Goal: Task Accomplishment & Management: Use online tool/utility

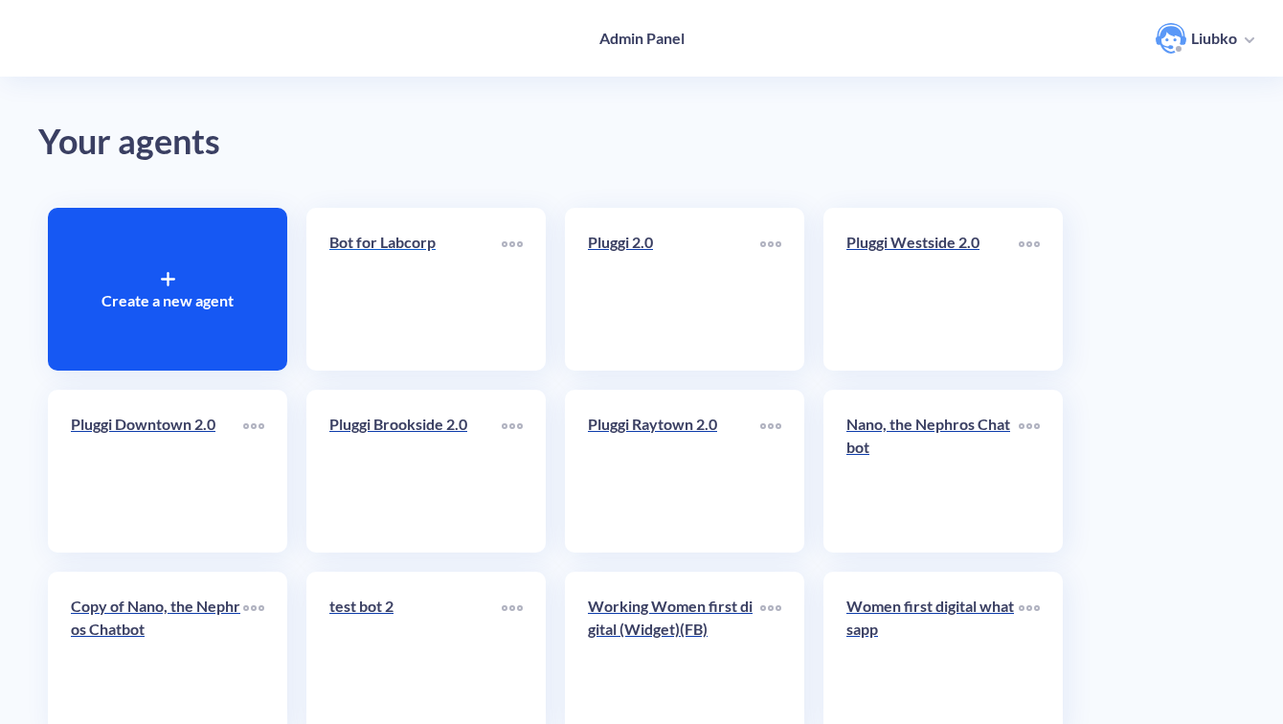
click at [416, 288] on link "Bot for Labcorp" at bounding box center [415, 289] width 172 height 117
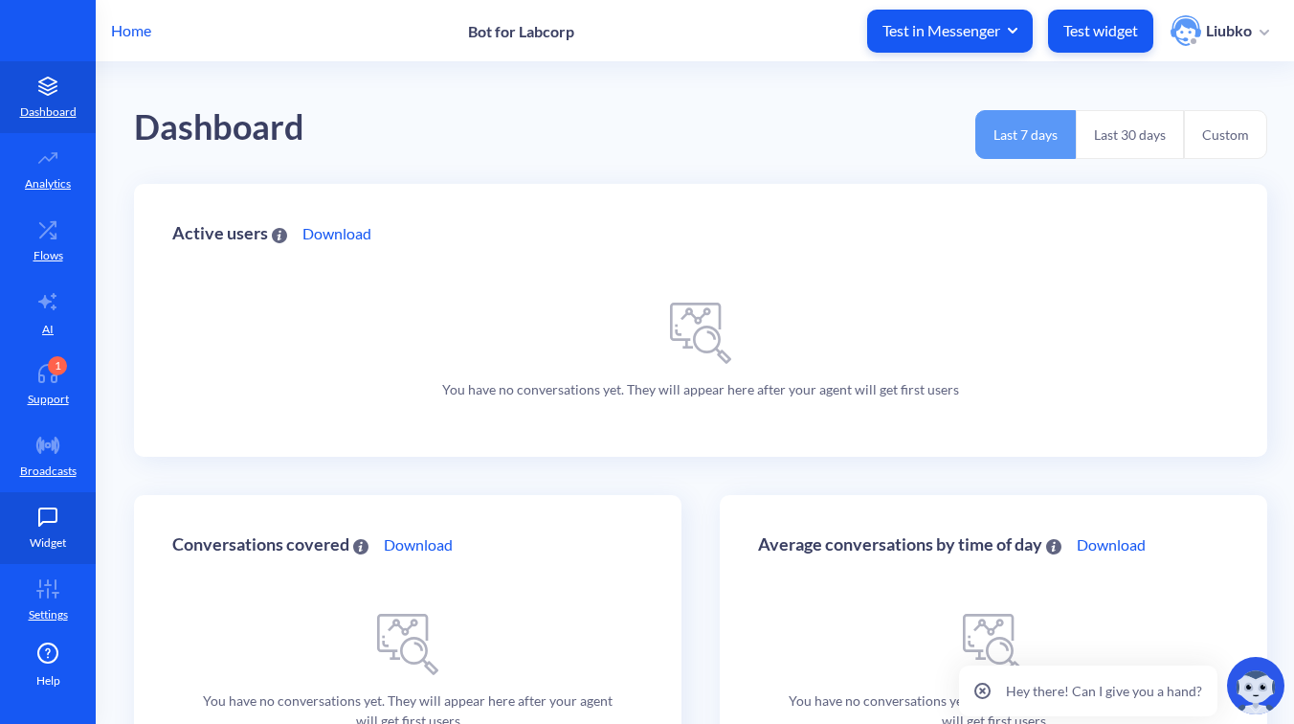
click at [37, 519] on icon at bounding box center [48, 516] width 38 height 19
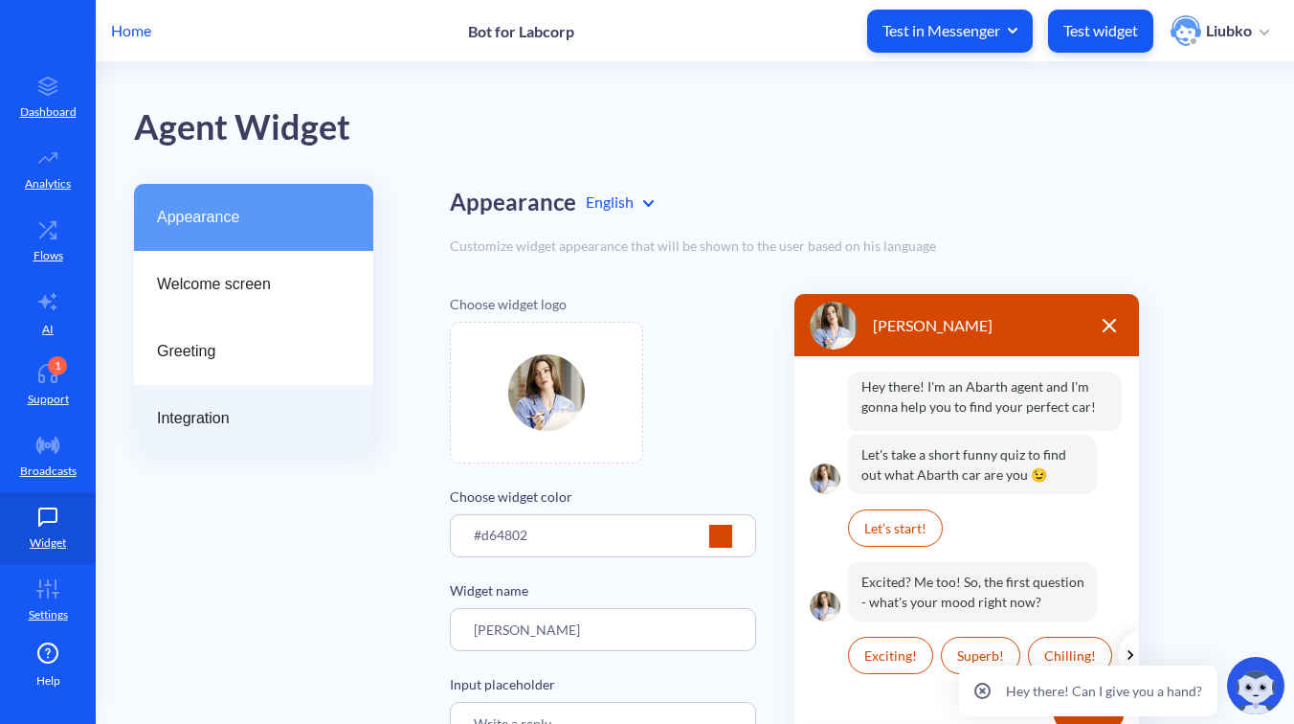
click at [191, 423] on span "Integration" at bounding box center [246, 418] width 178 height 23
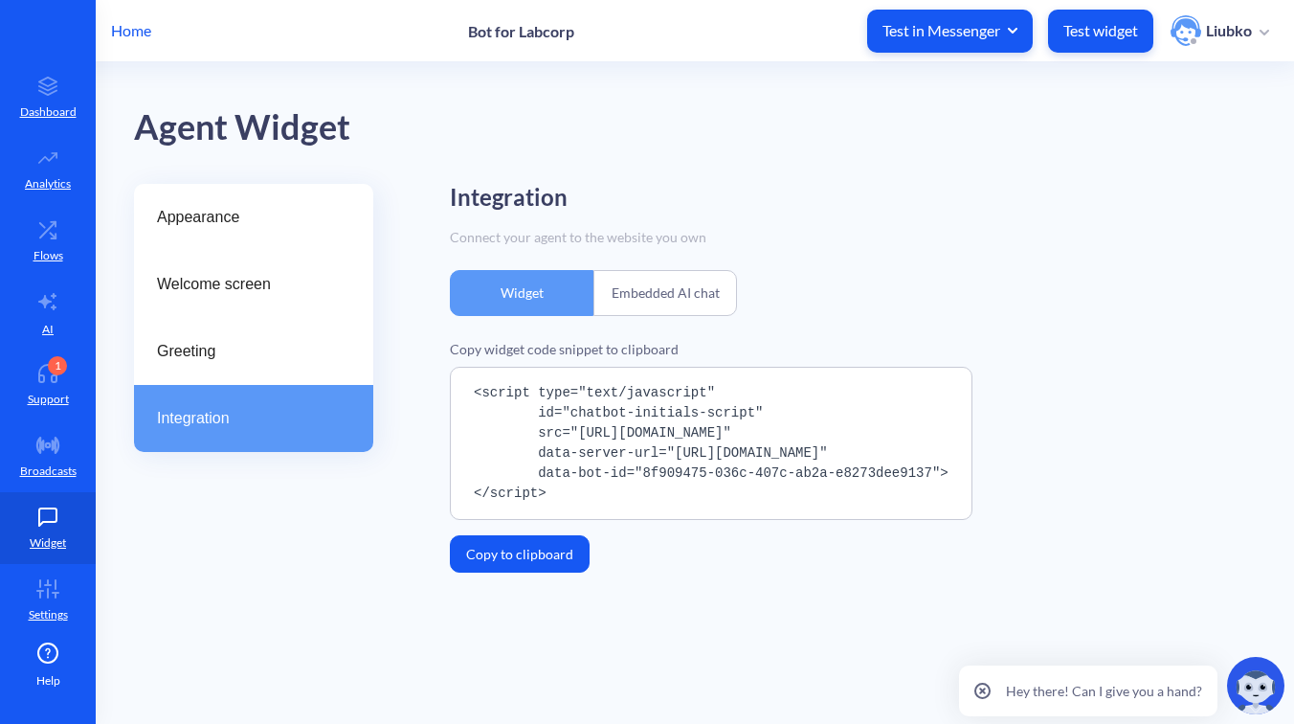
click at [508, 545] on button "Copy to clipboard" at bounding box center [520, 553] width 140 height 37
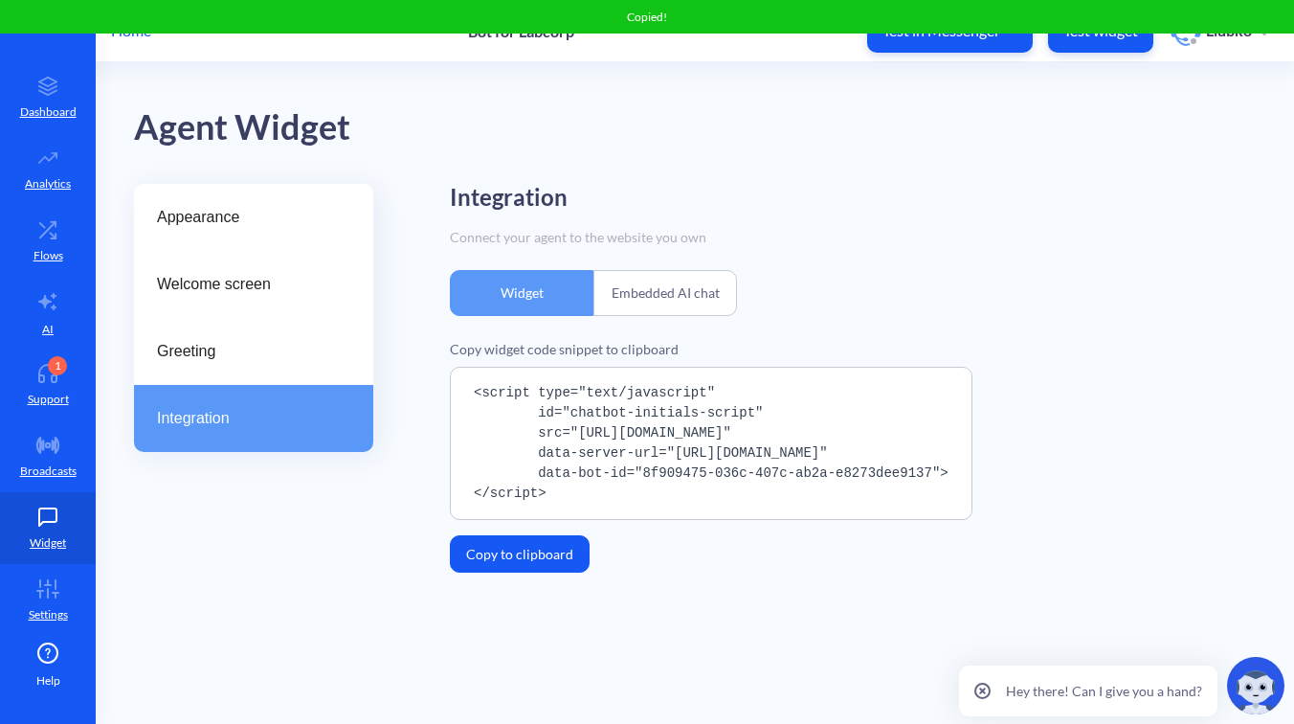
click at [715, 572] on div "Copy widget code snippet to clipboard <script type="text/javascript" id="chatbo…" at bounding box center [853, 456] width 806 height 234
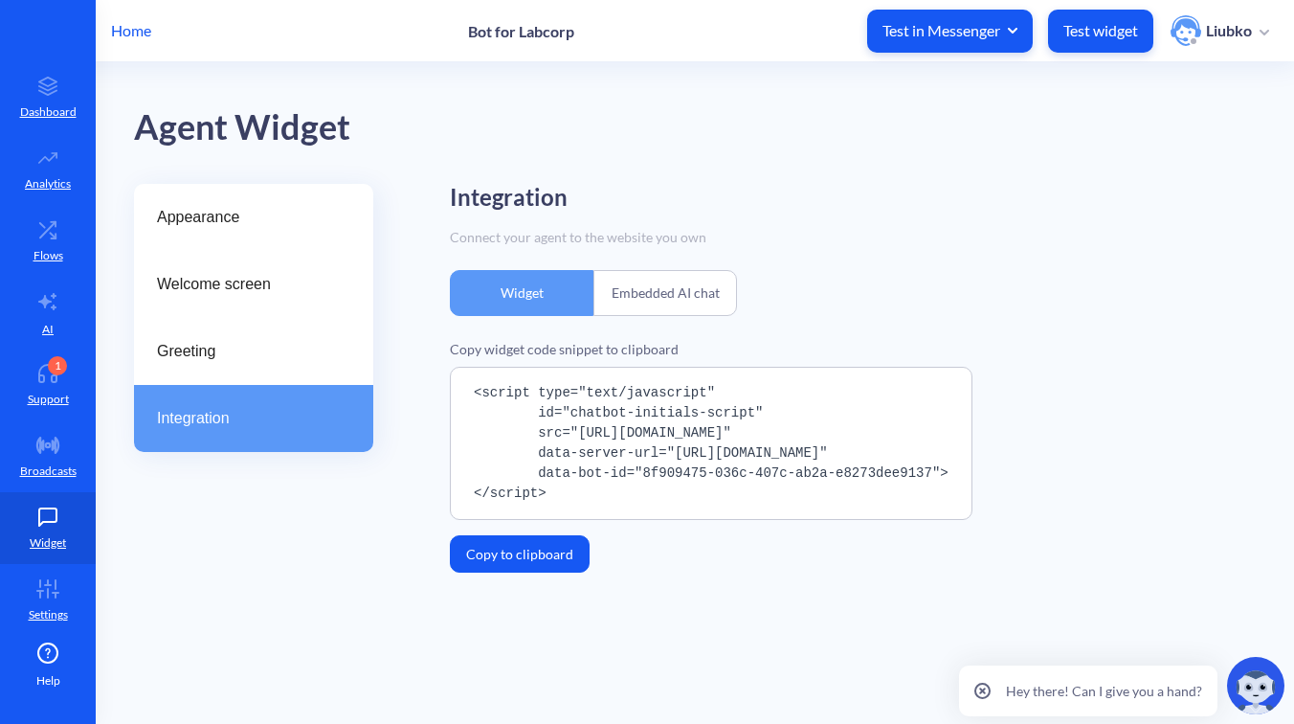
click at [857, 196] on div "Integration" at bounding box center [853, 198] width 806 height 28
click at [694, 298] on div "Embedded AI chat" at bounding box center [666, 293] width 144 height 46
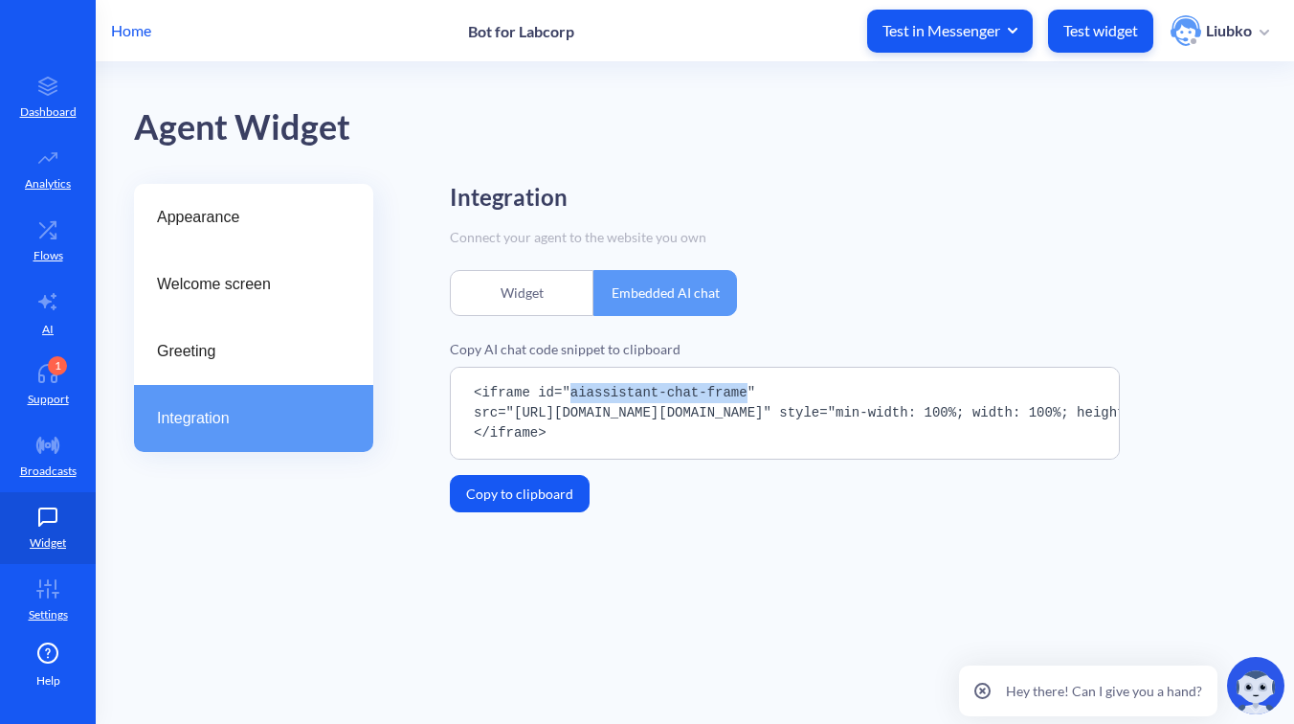
drag, startPoint x: 748, startPoint y: 391, endPoint x: 573, endPoint y: 394, distance: 175.2
click at [573, 394] on pre "<iframe id="aiassistant-chat-frame" src="[URL][DOMAIN_NAME][DOMAIN_NAME]" style…" at bounding box center [785, 413] width 670 height 93
click at [891, 269] on div "Integration Connect your agent to the website you own Widget Embedded AI chat C…" at bounding box center [853, 348] width 806 height 328
drag, startPoint x: 573, startPoint y: 391, endPoint x: 750, endPoint y: 394, distance: 177.2
click at [750, 394] on pre "<iframe id="aiassistant-chat-frame" src="[URL][DOMAIN_NAME][DOMAIN_NAME]" style…" at bounding box center [785, 413] width 670 height 93
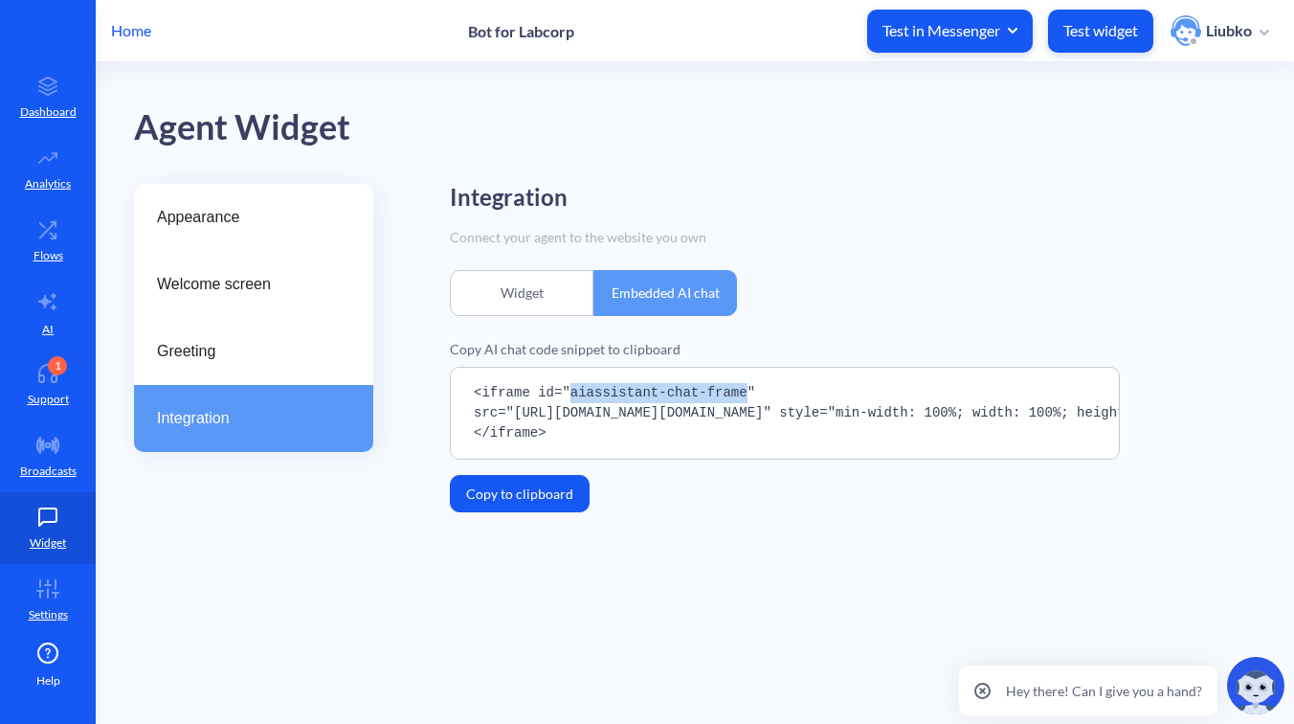
copy pre "aiassistant-chat-frame"
click at [549, 495] on button "Copy to clipboard" at bounding box center [520, 493] width 140 height 37
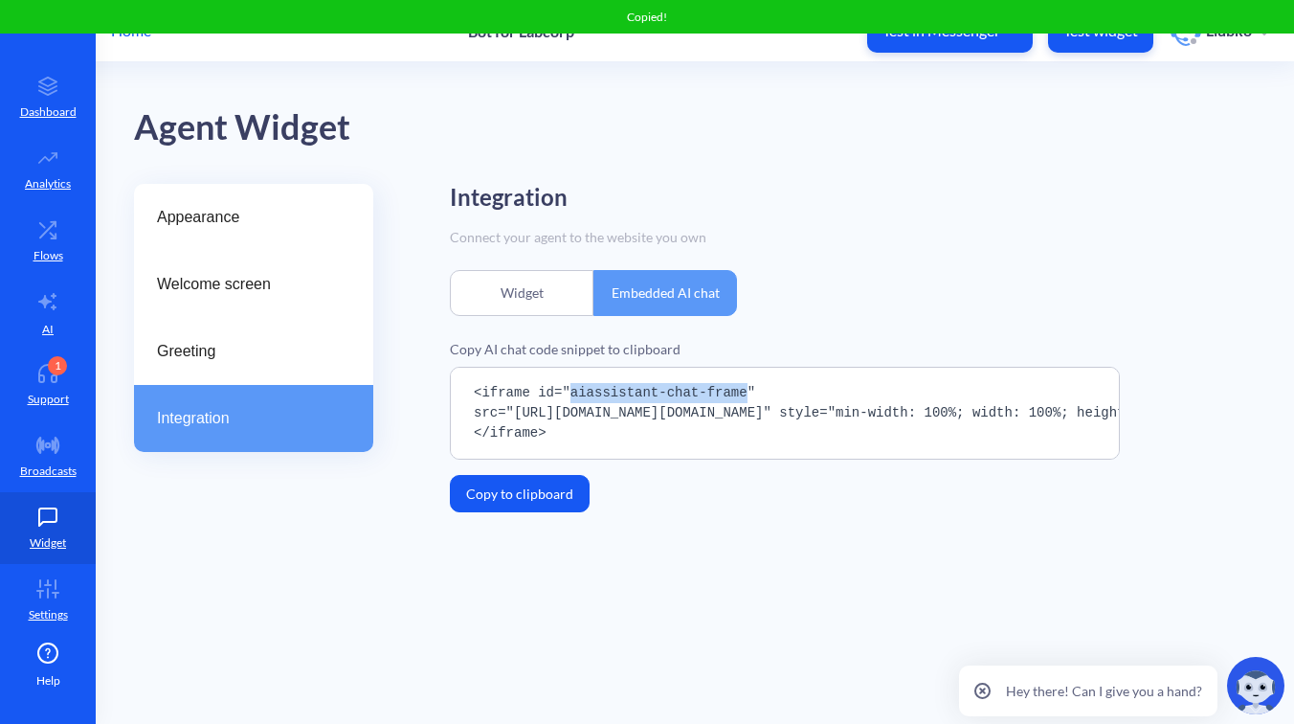
click at [440, 96] on main "Agent Widget Appearance Welcome screen Greeting Integration Integration Connect…" at bounding box center [695, 393] width 1199 height 662
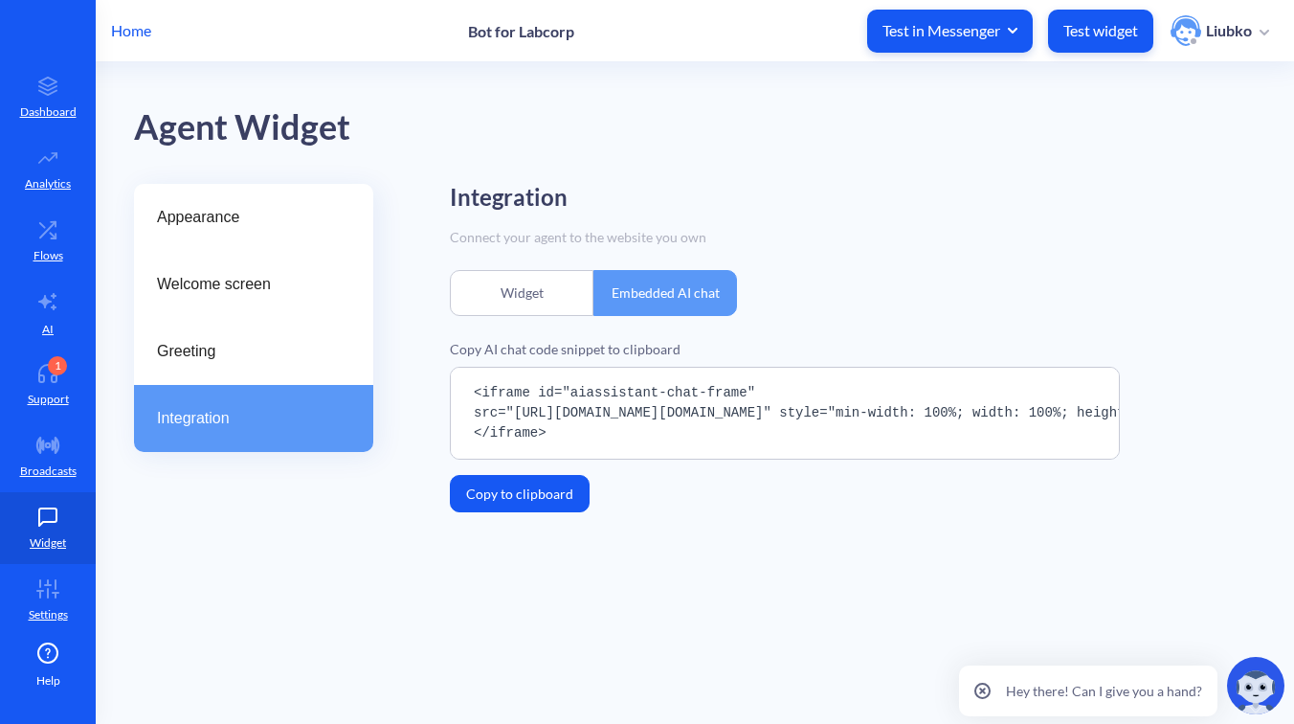
click at [127, 27] on p "Home" at bounding box center [131, 30] width 40 height 23
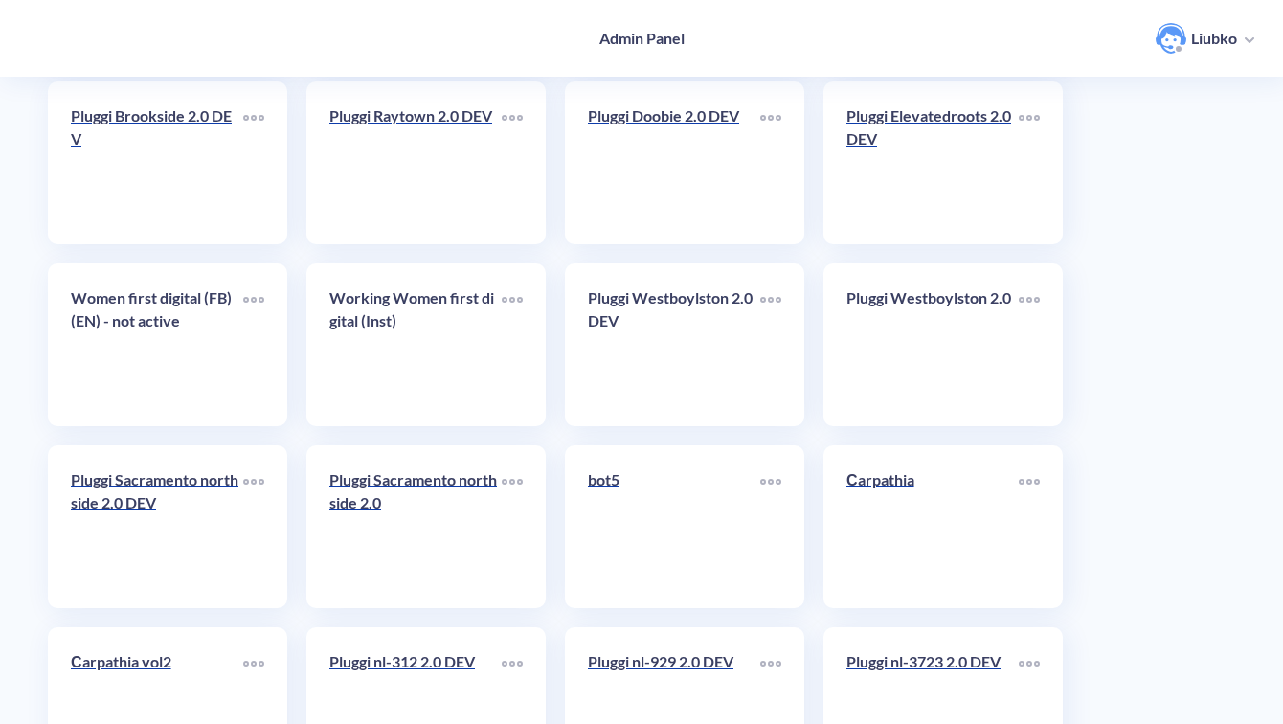
scroll to position [1239, 0]
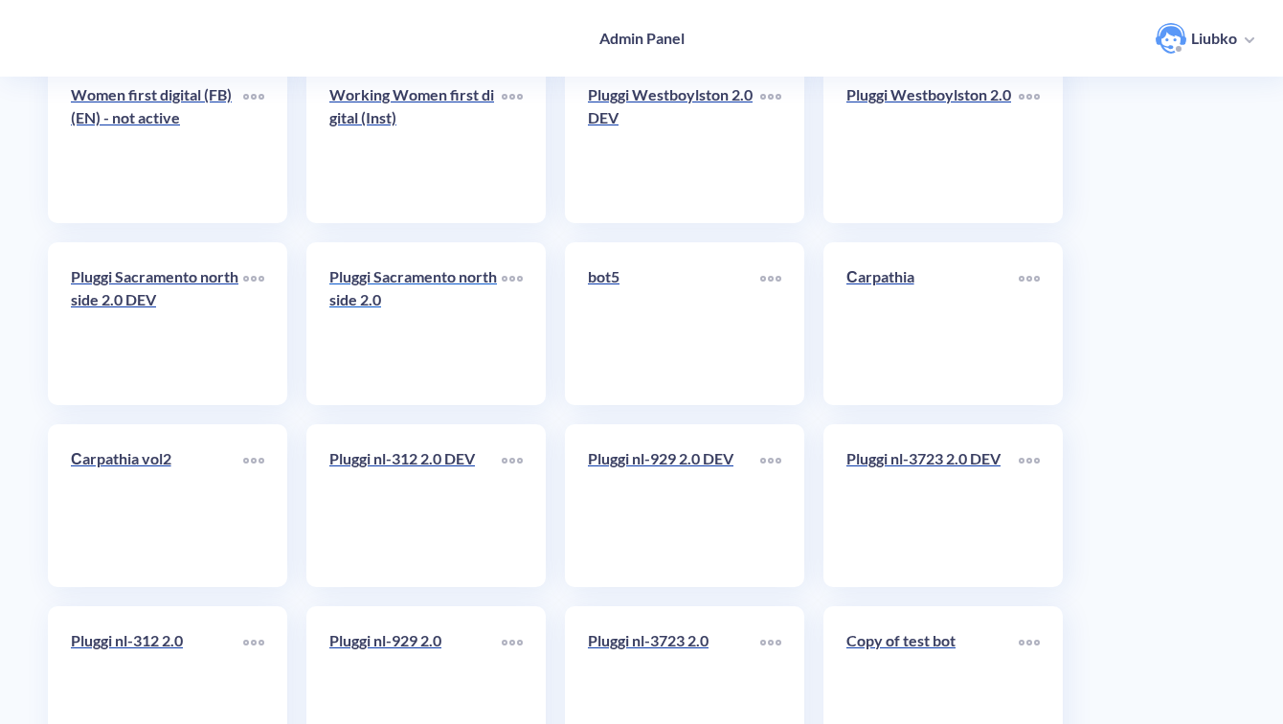
click at [444, 344] on link "Pluggi Sacramento northside 2.0" at bounding box center [415, 323] width 172 height 117
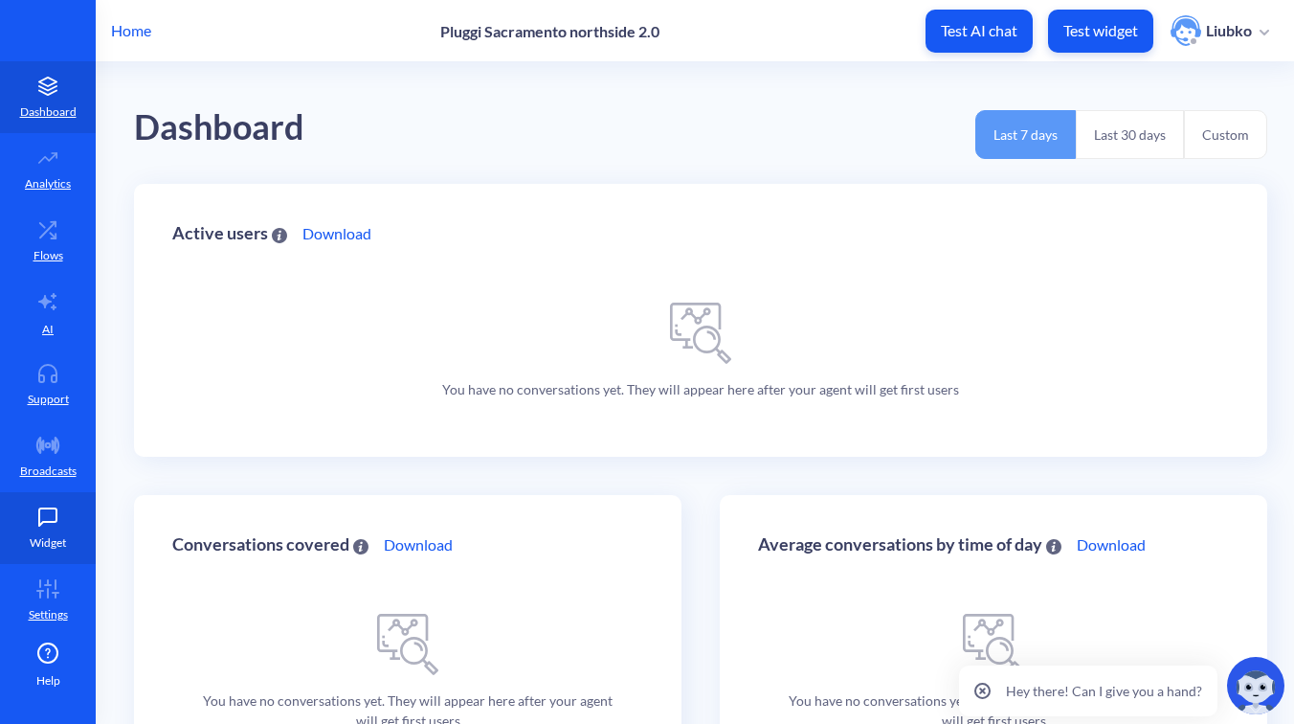
click at [46, 522] on icon at bounding box center [48, 516] width 38 height 19
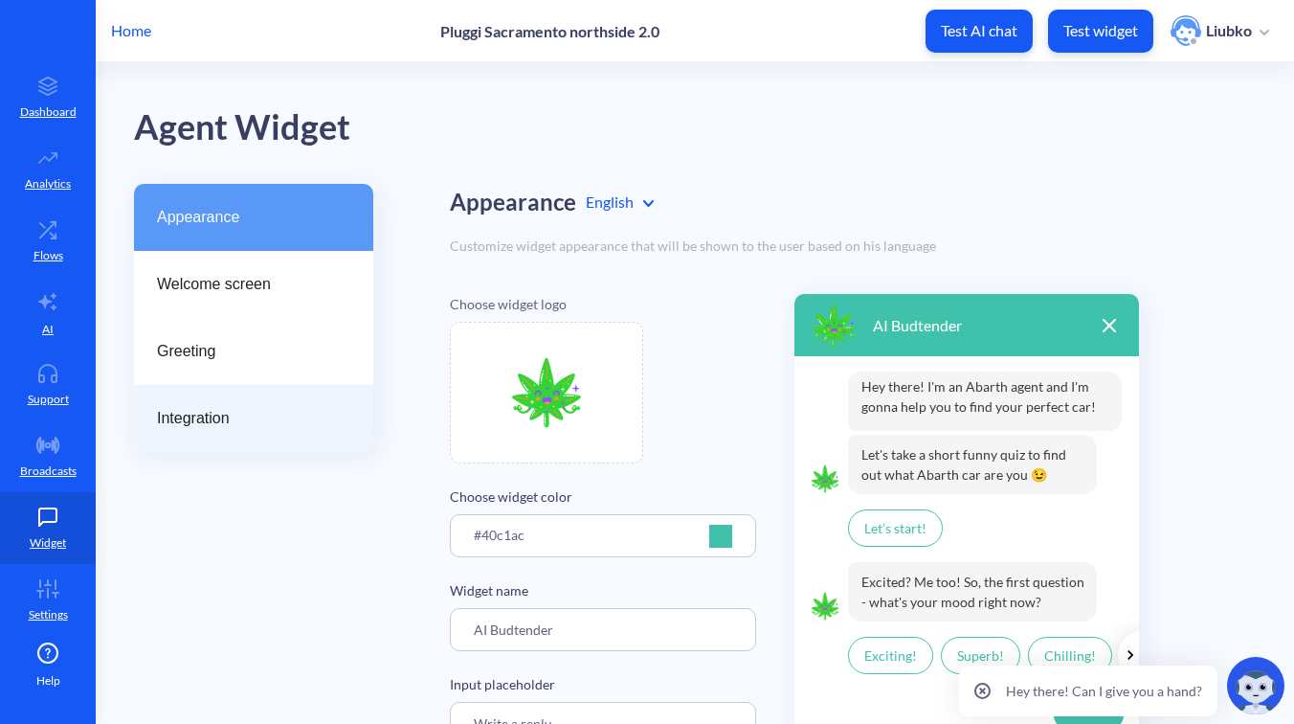
click at [223, 422] on span "Integration" at bounding box center [246, 418] width 178 height 23
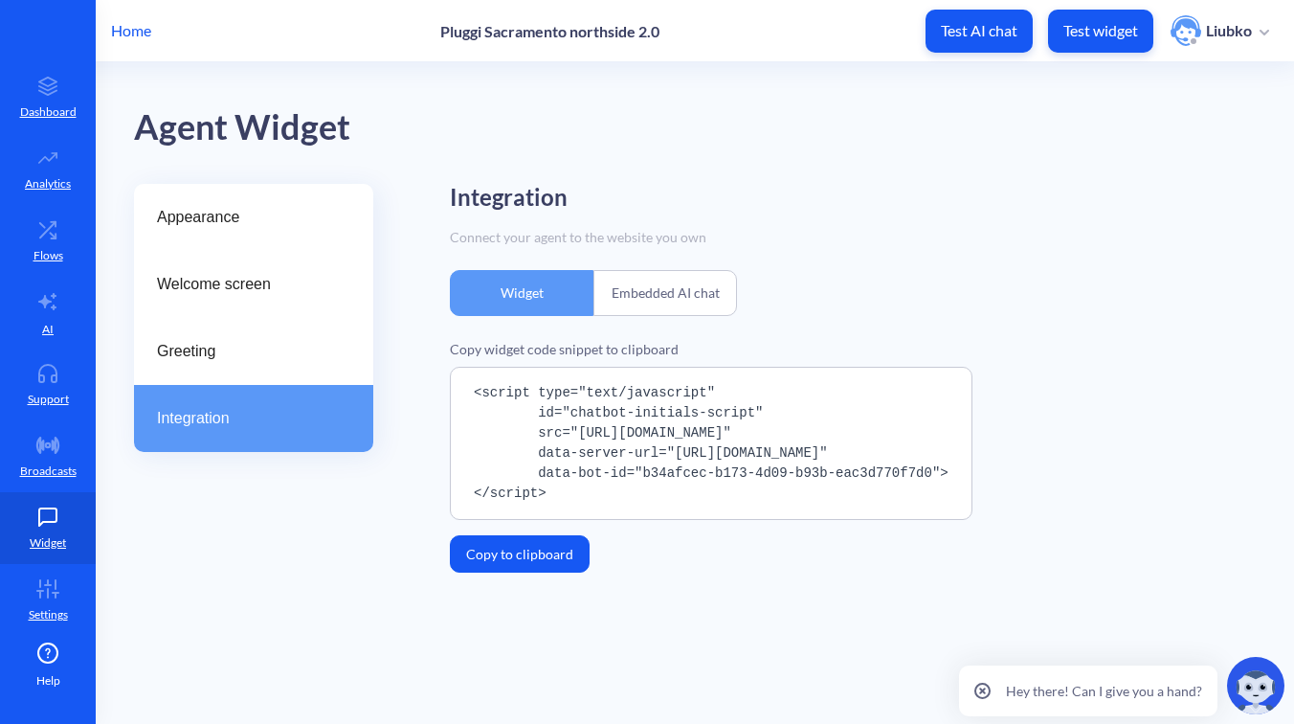
click at [678, 312] on div "Embedded AI chat" at bounding box center [666, 293] width 144 height 46
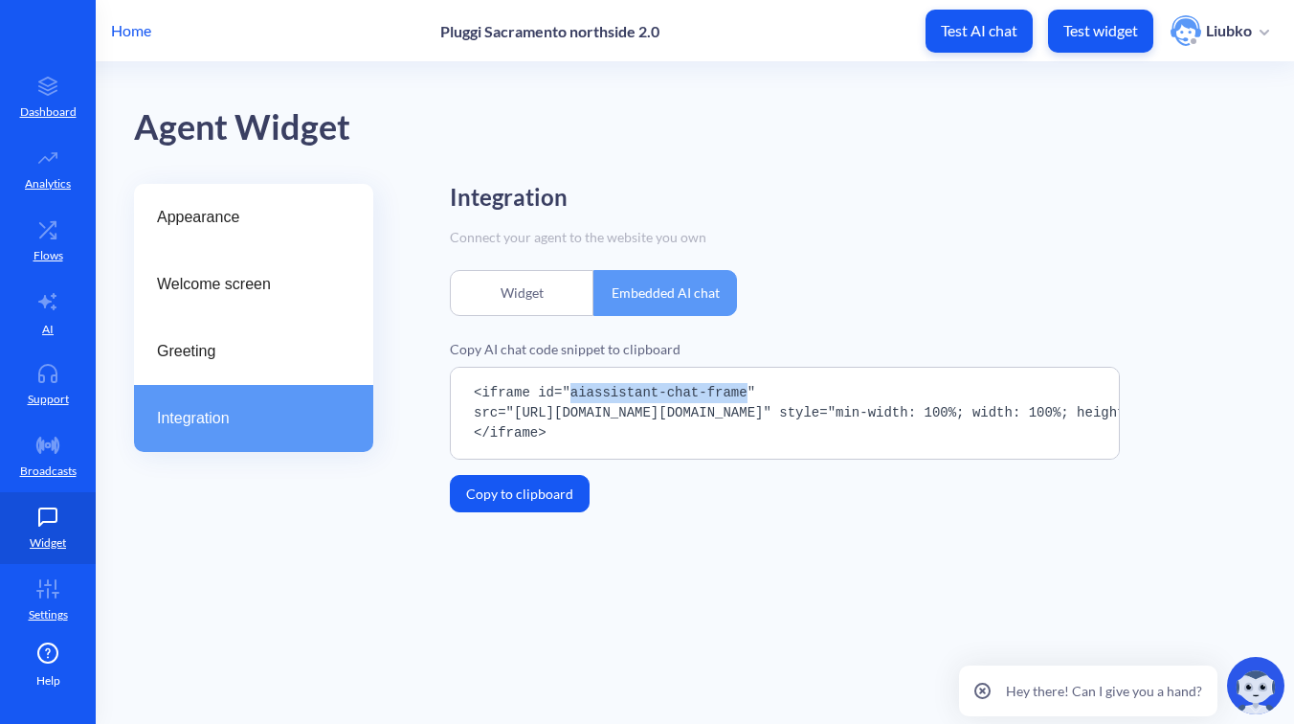
drag, startPoint x: 747, startPoint y: 393, endPoint x: 570, endPoint y: 396, distance: 177.2
click at [570, 396] on pre "<iframe id="aiassistant-chat-frame" src="[URL][DOMAIN_NAME][DOMAIN_NAME]" style…" at bounding box center [785, 413] width 670 height 93
copy pre "aiassistant-chat-frame"
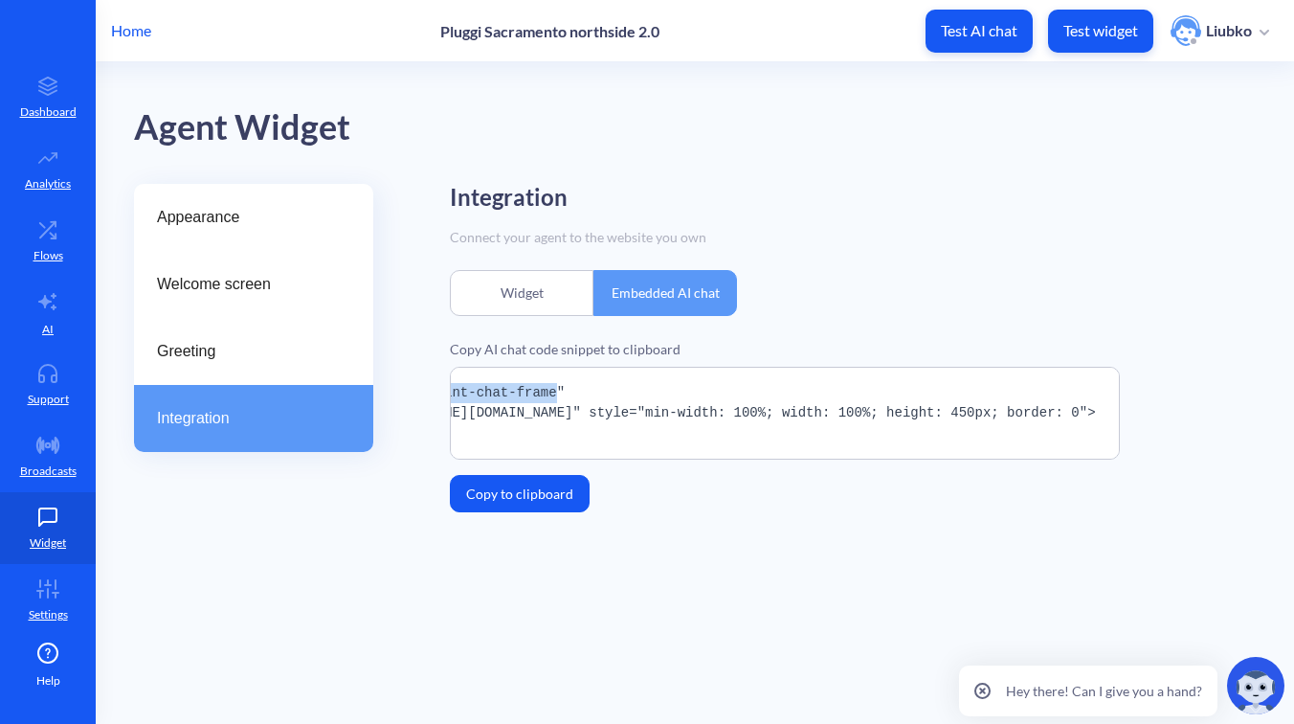
scroll to position [0, 973]
